Goal: Information Seeking & Learning: Learn about a topic

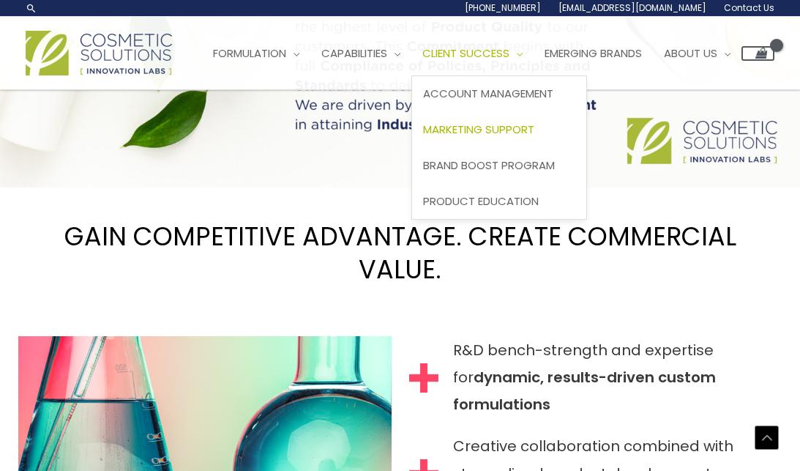
scroll to position [1134, 0]
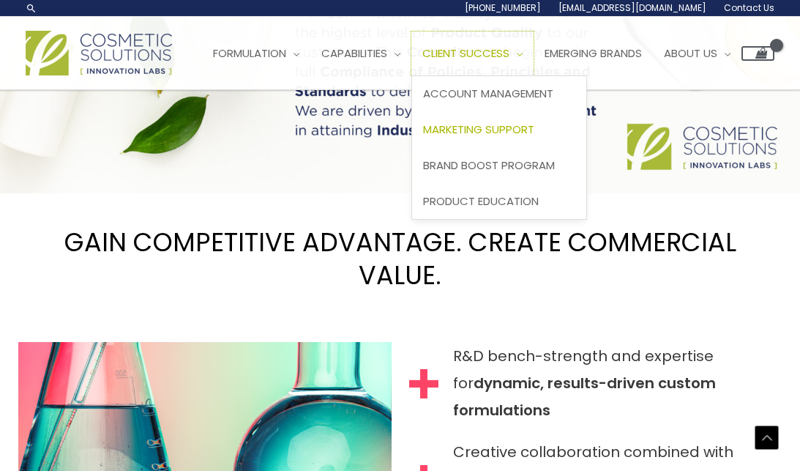
click at [510, 51] on span "Client Success" at bounding box center [466, 52] width 87 height 15
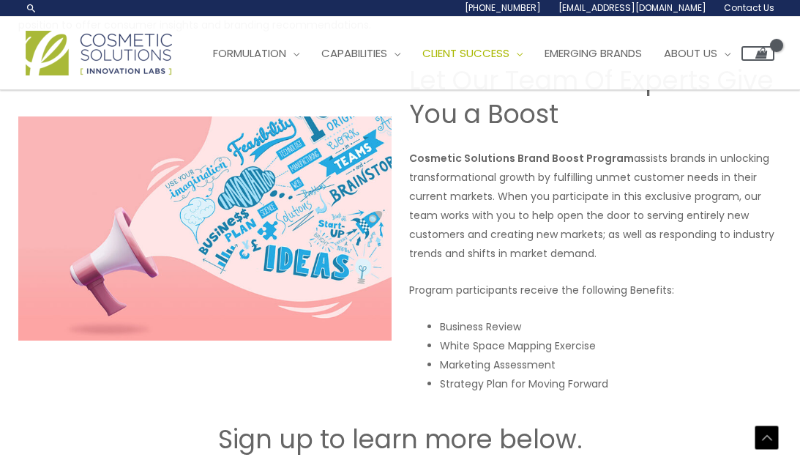
scroll to position [1902, 0]
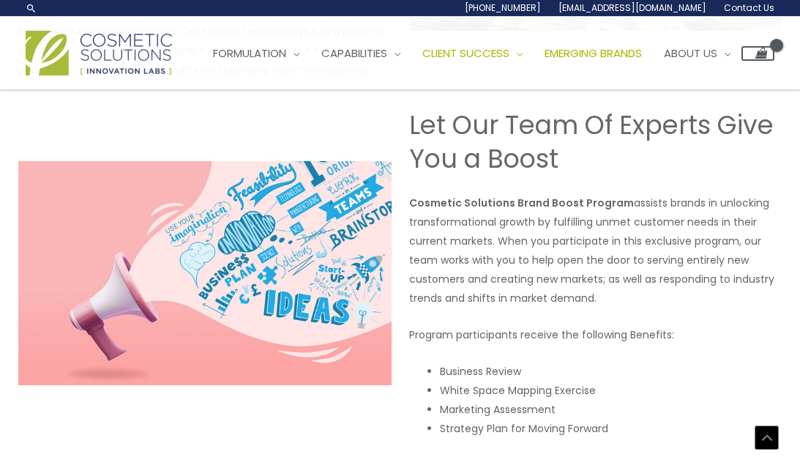
click at [642, 56] on span "Emerging Brands" at bounding box center [593, 52] width 97 height 15
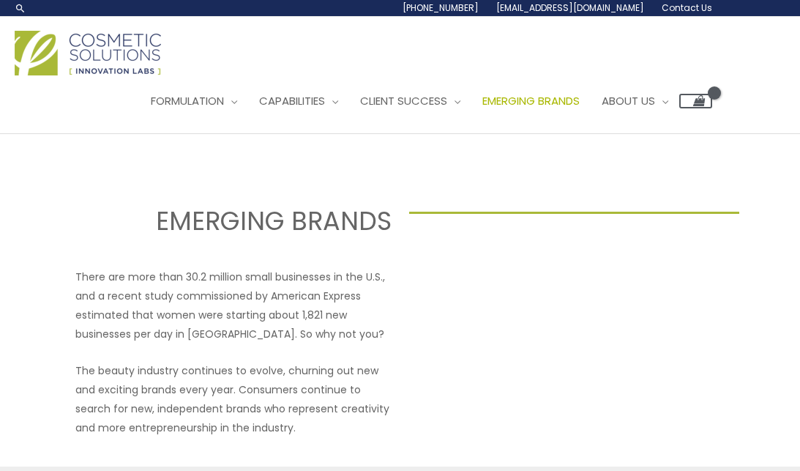
select select
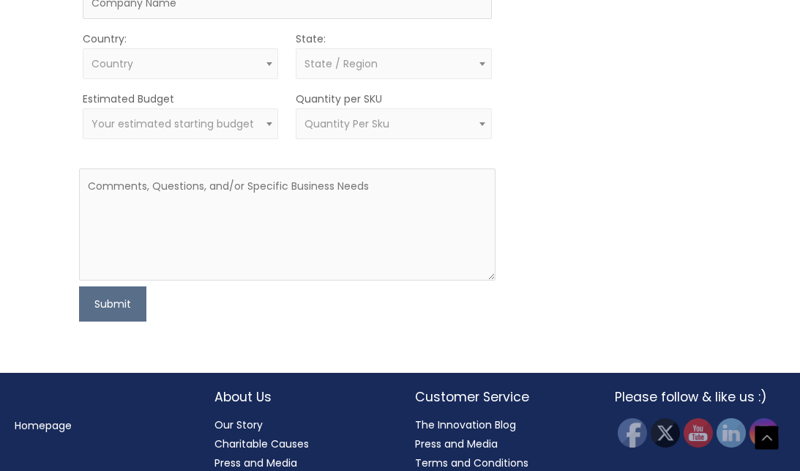
scroll to position [1203, 0]
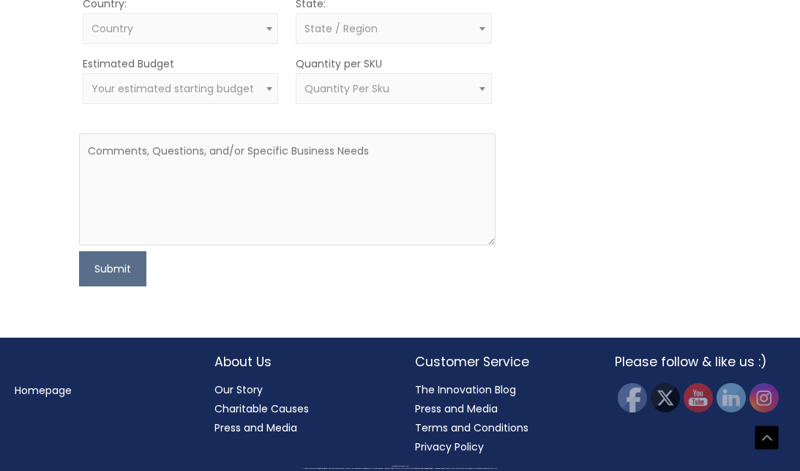
click at [247, 364] on h2 "About Us" at bounding box center [300, 361] width 171 height 19
click at [231, 364] on h2 "About Us" at bounding box center [300, 361] width 171 height 19
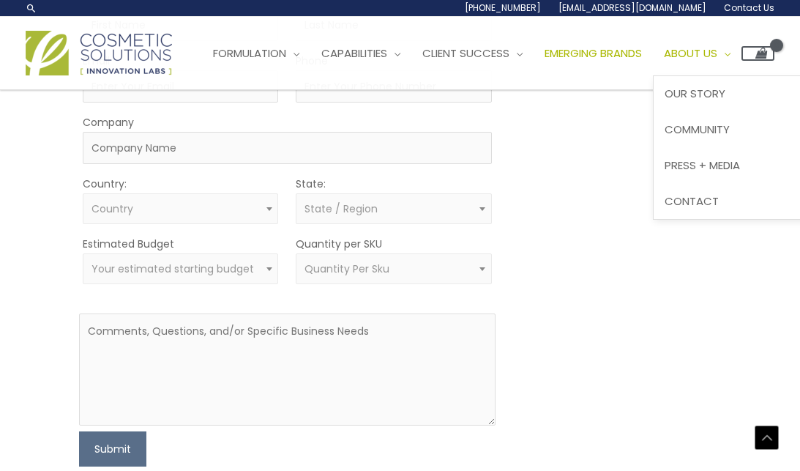
scroll to position [983, 0]
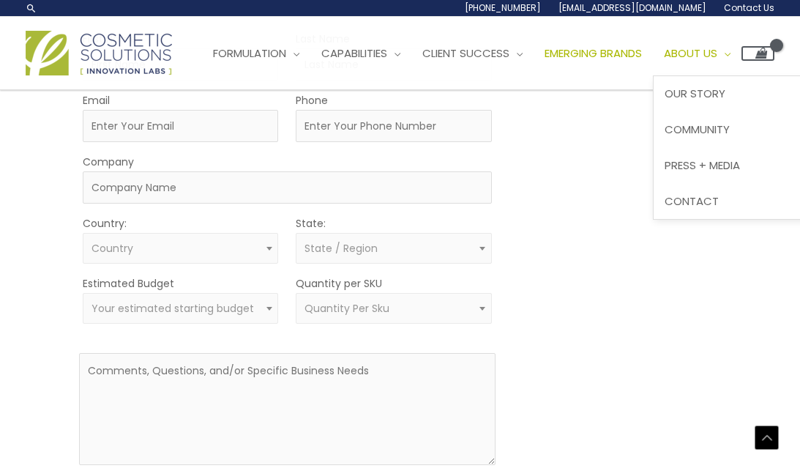
click at [717, 56] on span "About Us" at bounding box center [690, 52] width 53 height 15
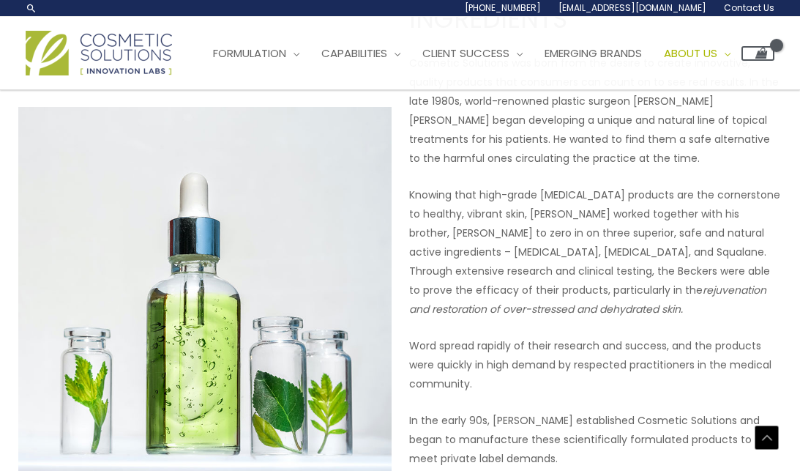
scroll to position [716, 0]
click at [146, 62] on img at bounding box center [99, 53] width 146 height 45
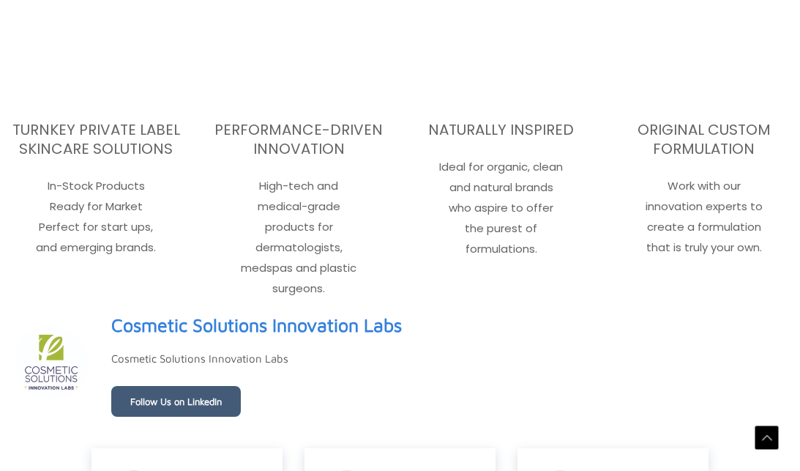
scroll to position [2233, 0]
